Goal: Task Accomplishment & Management: Use online tool/utility

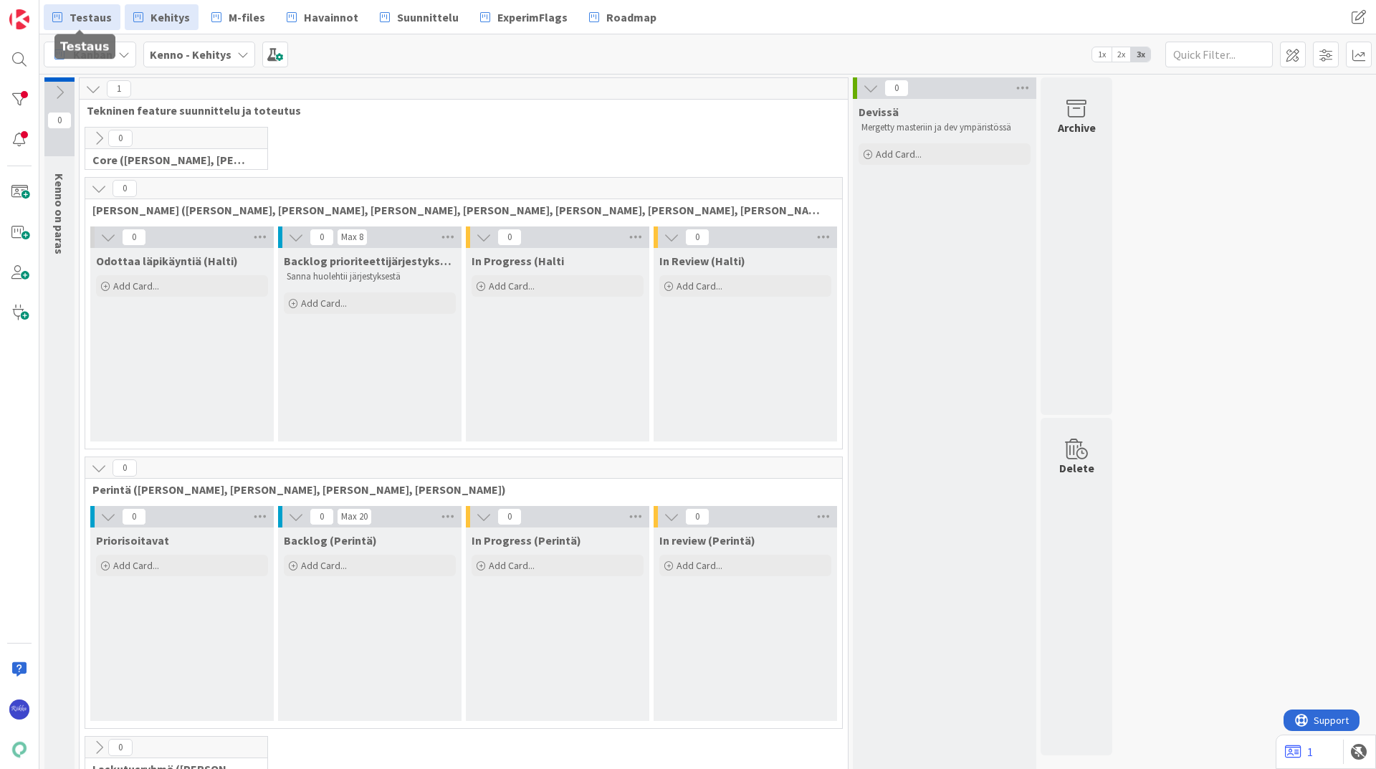
click at [90, 16] on span "Testaus" at bounding box center [91, 17] width 42 height 17
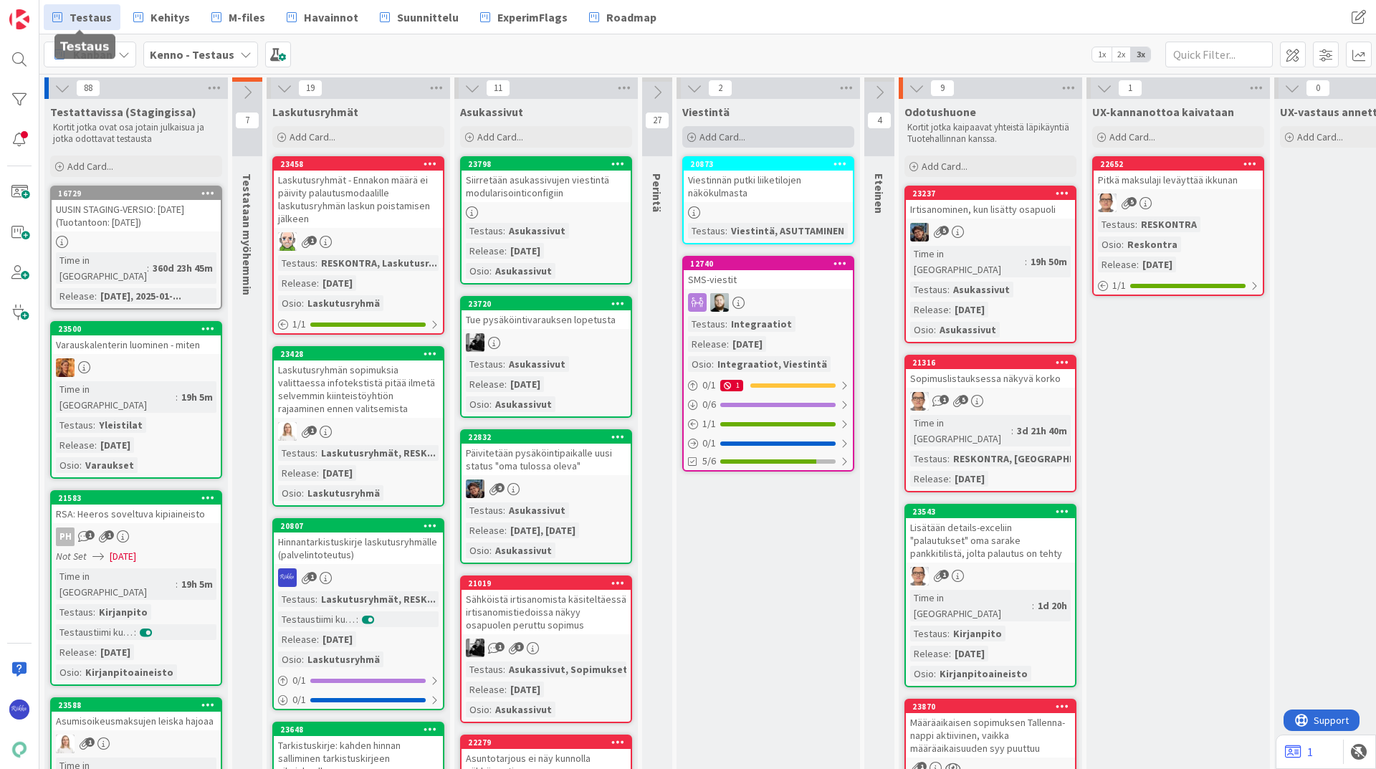
click at [715, 133] on span "Add Card..." at bounding box center [722, 136] width 46 height 13
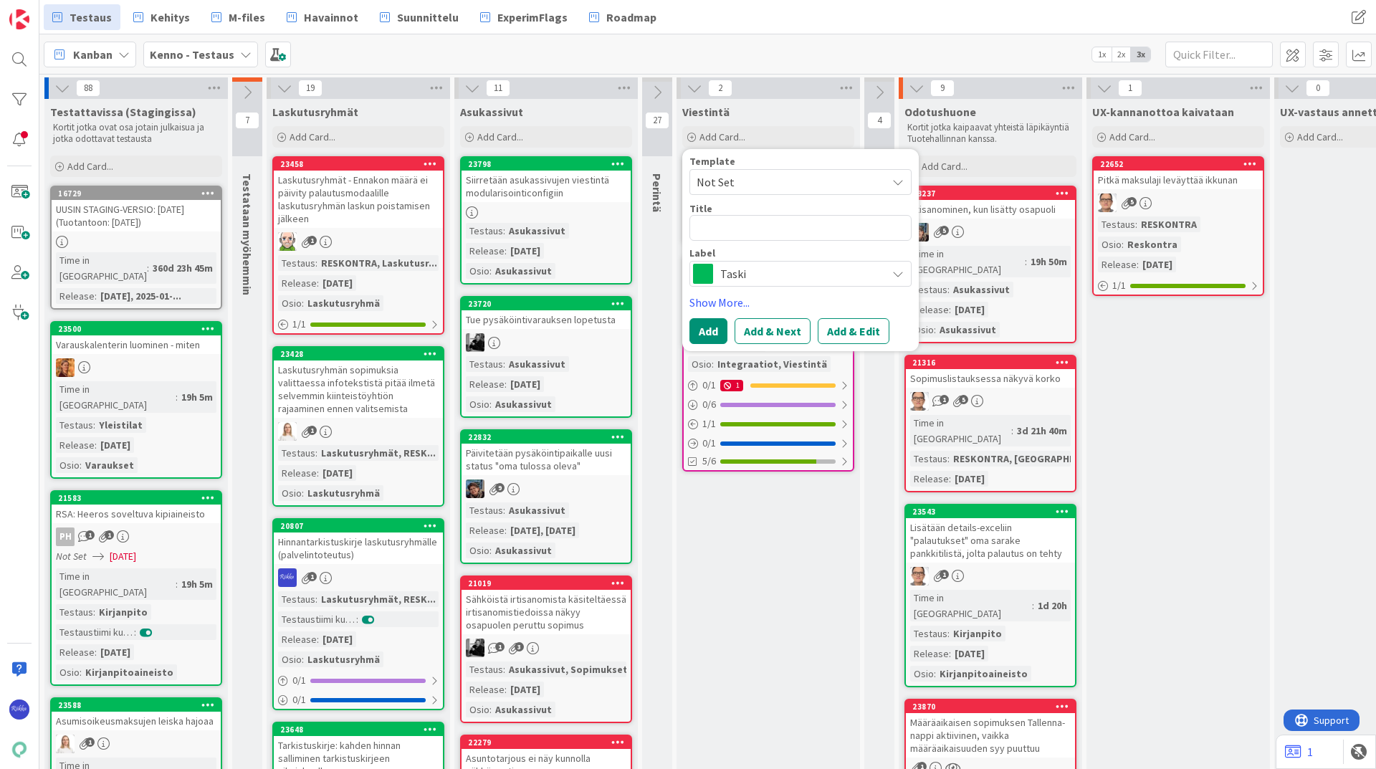
click at [753, 176] on span "Not Set" at bounding box center [786, 182] width 179 height 19
click at [731, 47] on div "Kanban Kenno - Testaus 1x 2x 3x" at bounding box center [707, 53] width 1337 height 39
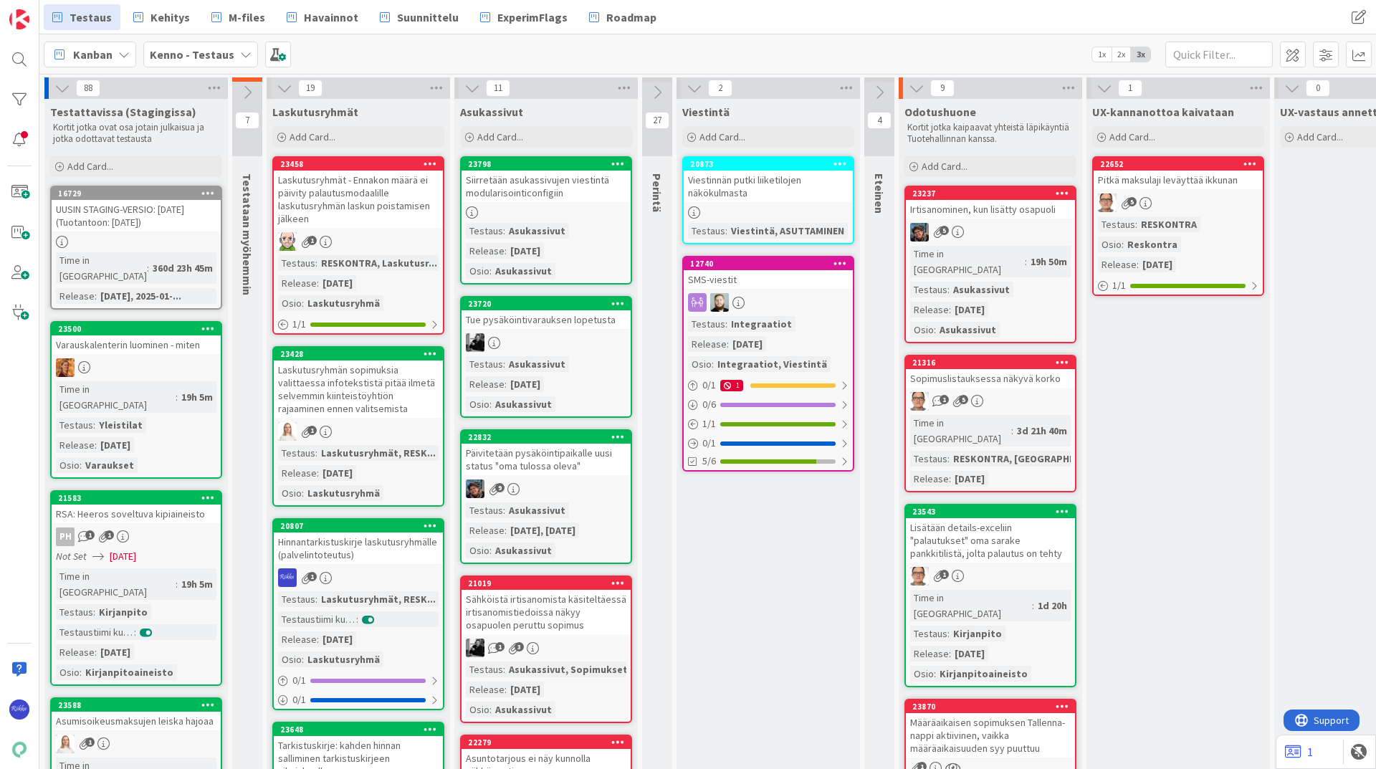
click at [252, 98] on icon at bounding box center [247, 93] width 16 height 16
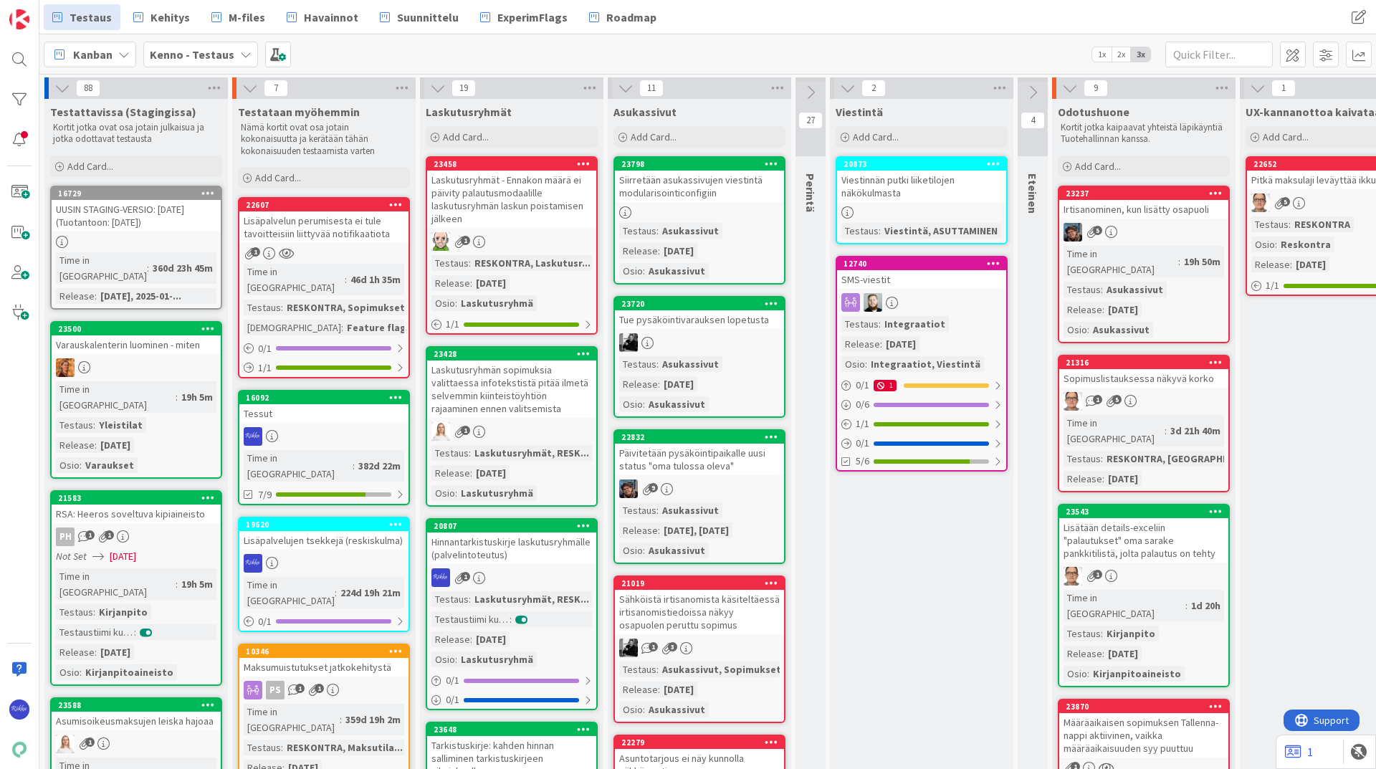
click at [317, 427] on div at bounding box center [323, 436] width 169 height 19
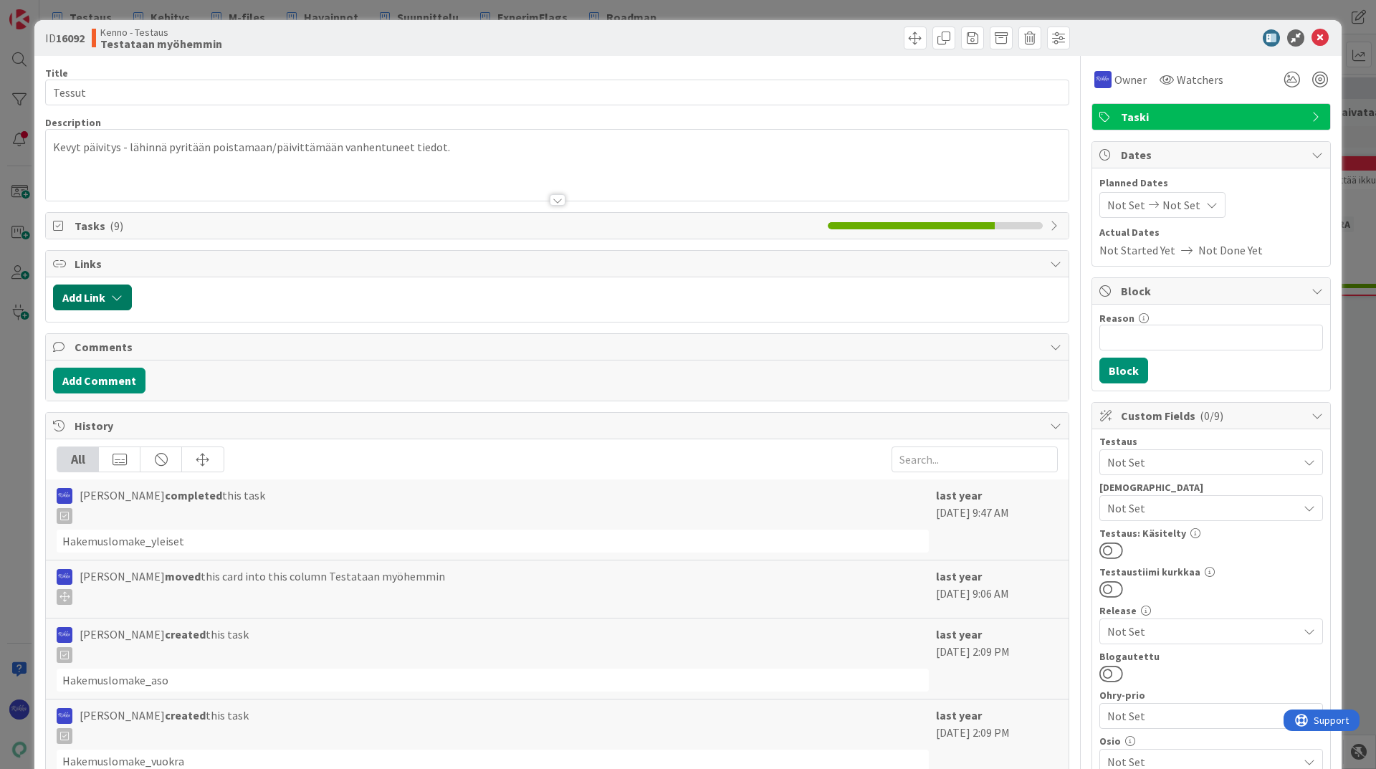
click at [115, 300] on icon "button" at bounding box center [116, 297] width 11 height 11
click at [228, 388] on span "Current Board" at bounding box center [148, 386] width 161 height 20
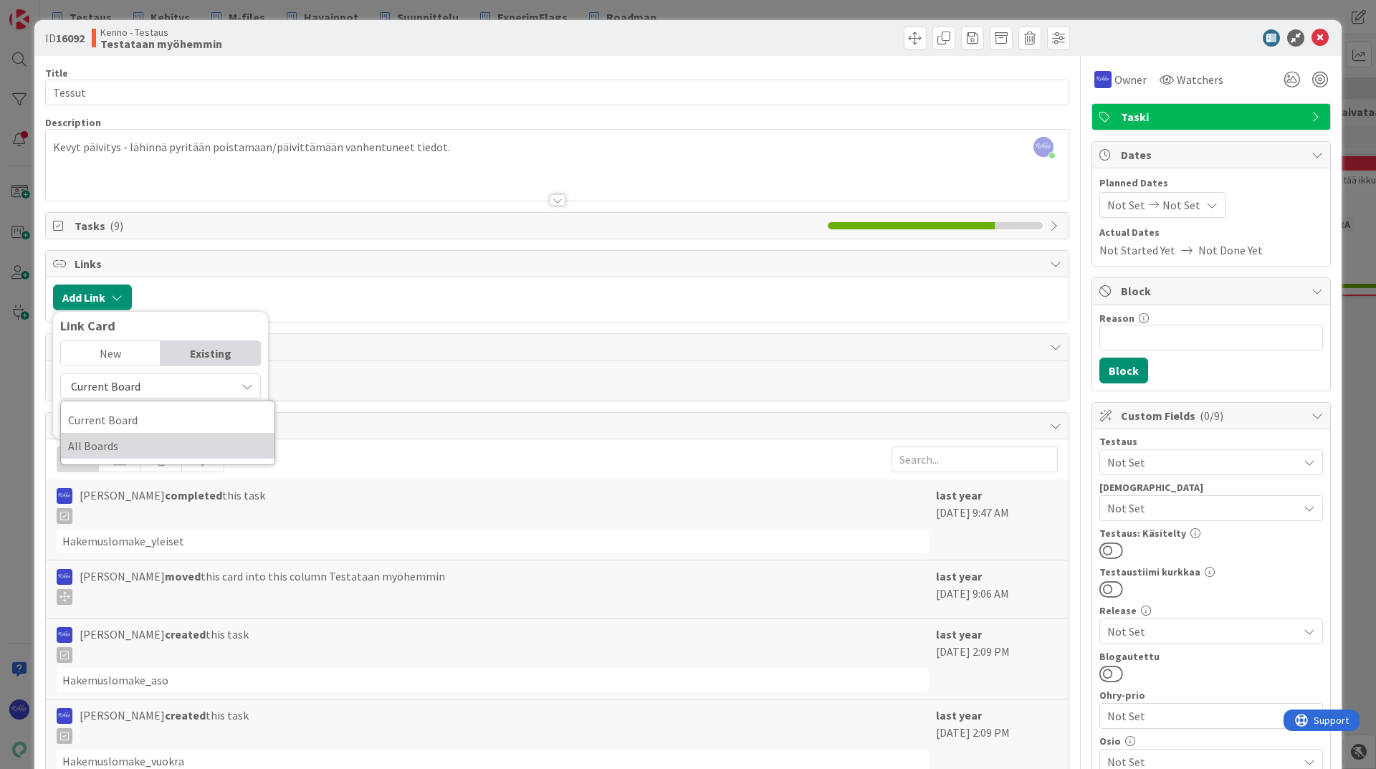
click at [209, 442] on span "All Boards" at bounding box center [167, 446] width 199 height 22
click at [184, 424] on input "text" at bounding box center [160, 419] width 201 height 26
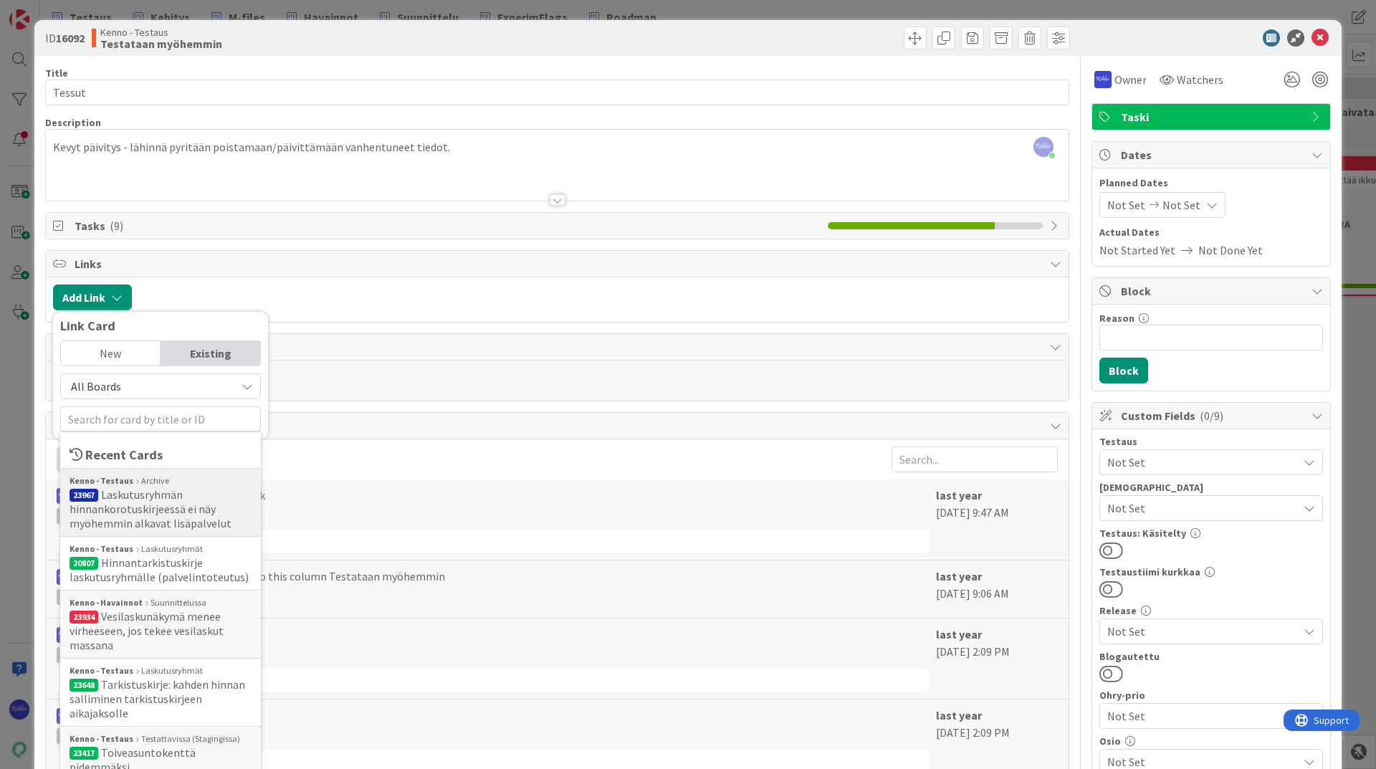
click at [176, 488] on span "Laskutusryhmän hinnankorotuskirjeessä ei näy myöhemmin alkavat lisäpalvelut" at bounding box center [151, 508] width 162 height 43
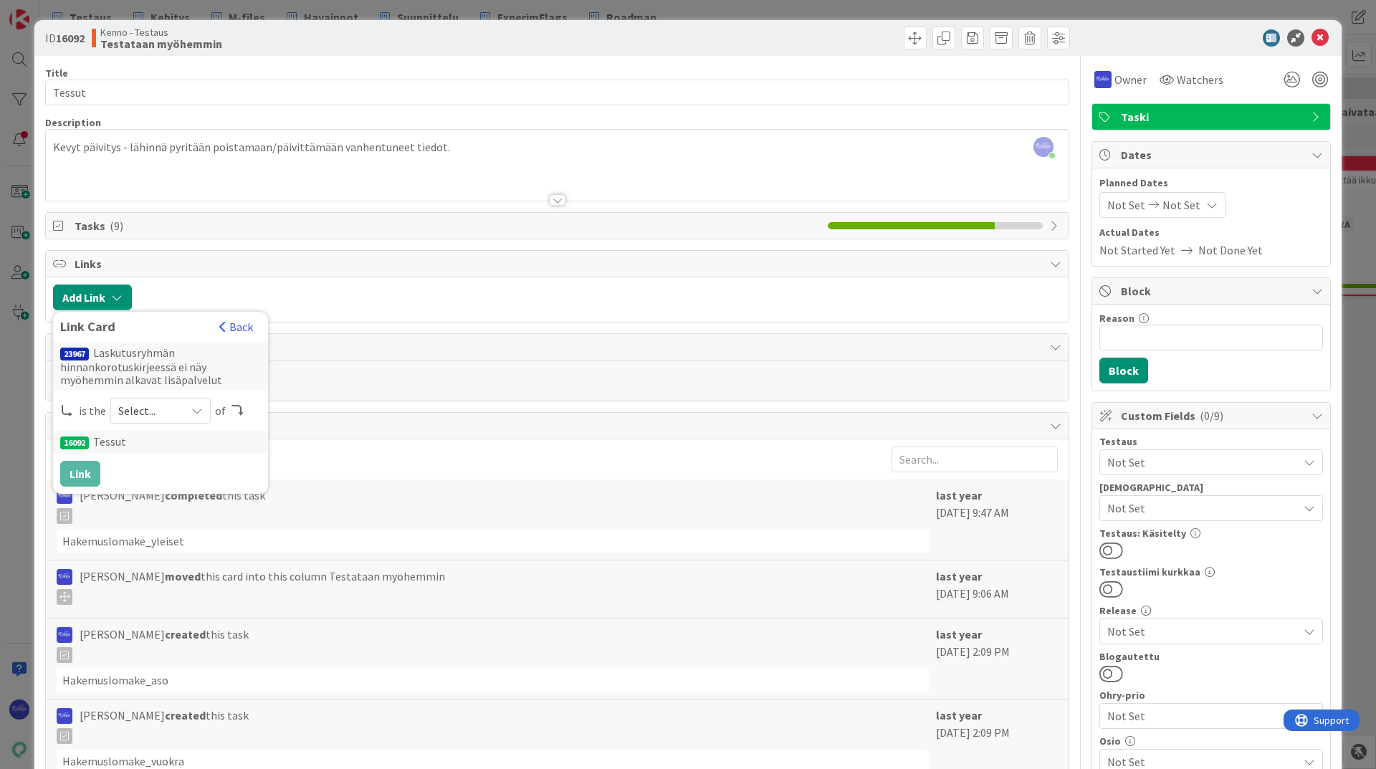
click at [196, 415] on icon at bounding box center [196, 410] width 11 height 11
